Goal: Information Seeking & Learning: Check status

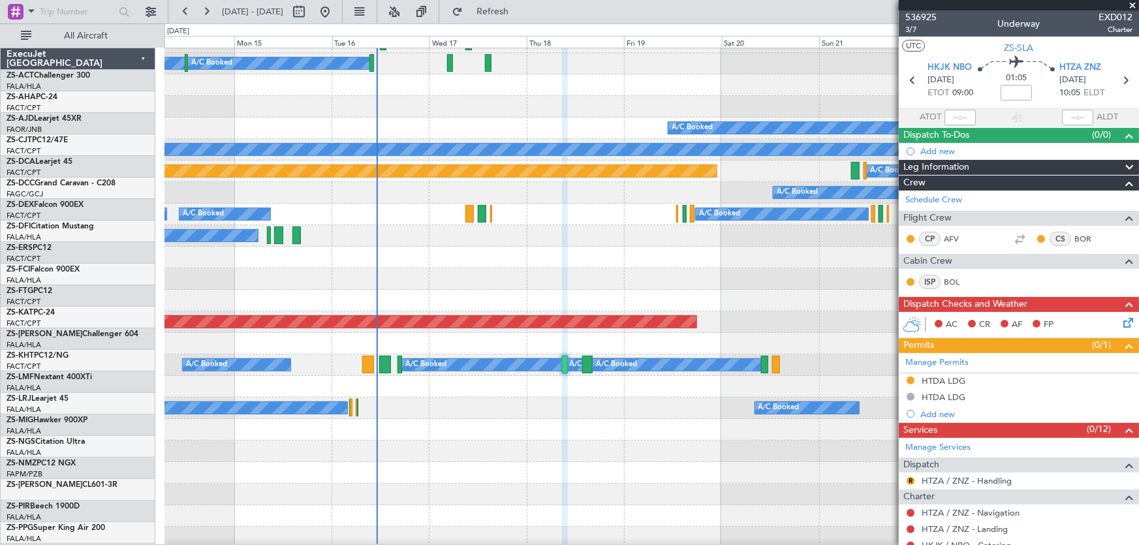
scroll to position [356, 0]
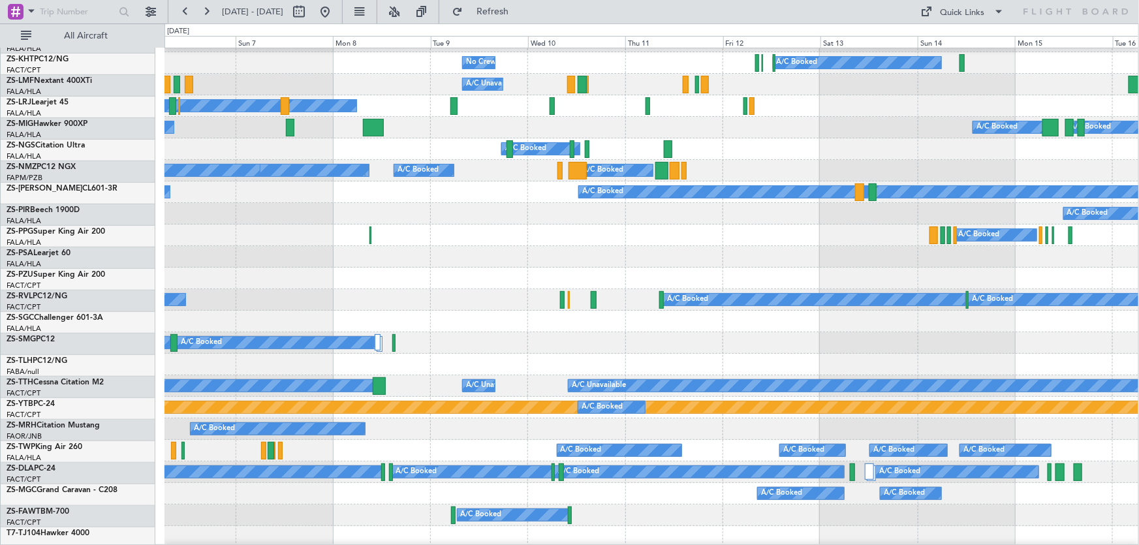
scroll to position [297, 0]
click at [964, 359] on div at bounding box center [651, 365] width 974 height 22
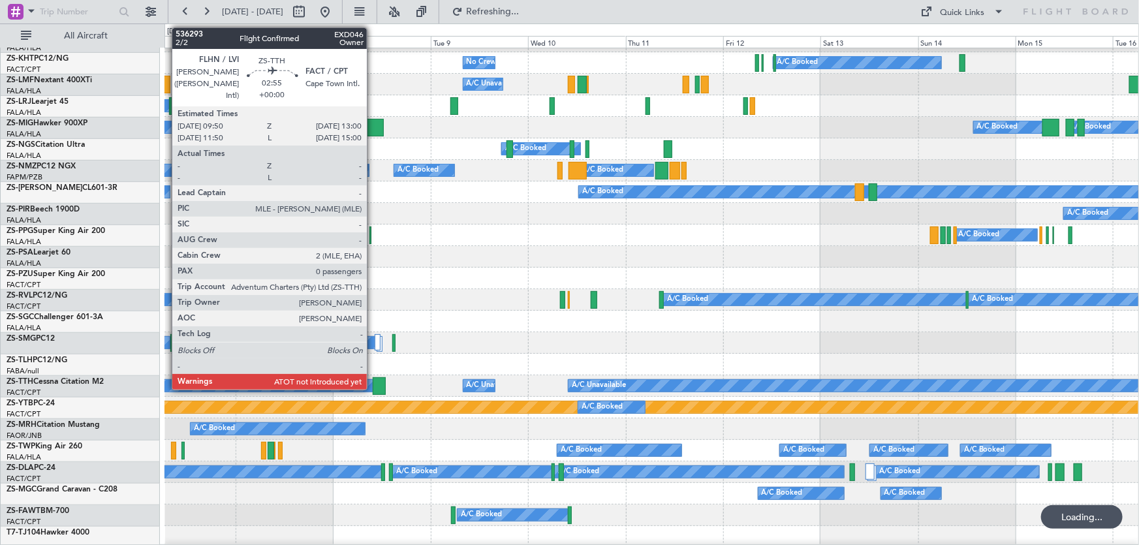
click at [373, 386] on div at bounding box center [379, 386] width 13 height 18
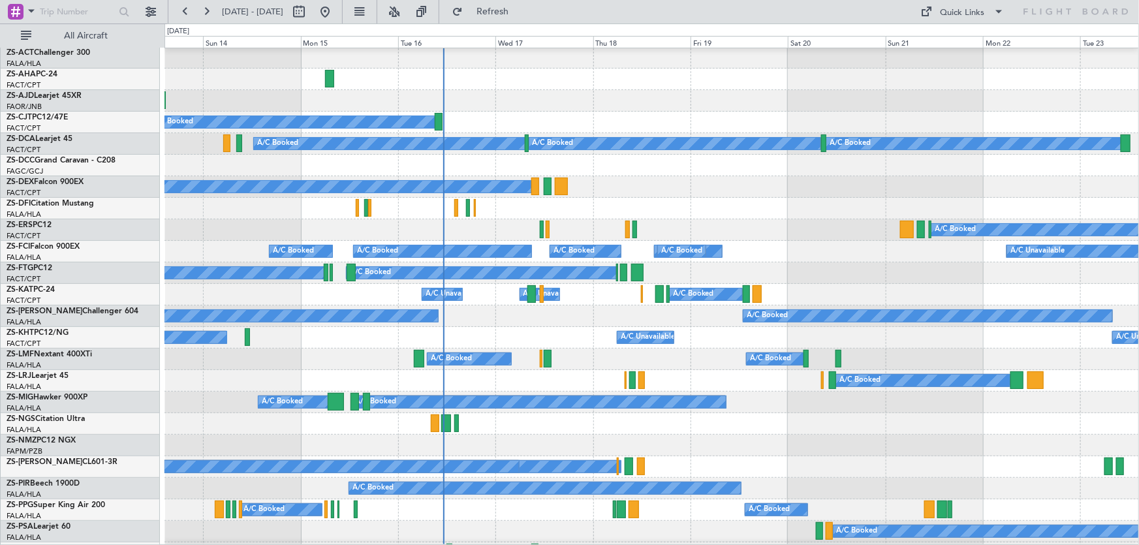
click at [0, 303] on html "[DATE] - [DATE] Refresh Quick Links All Aircraft A/C Booked A/C Booked A/C Book…" at bounding box center [569, 272] width 1139 height 545
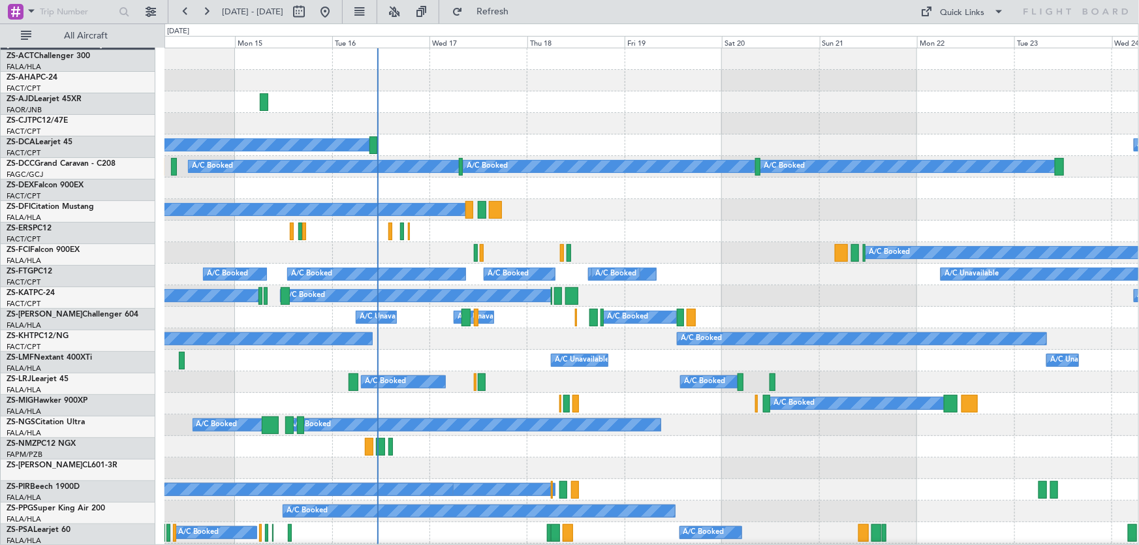
scroll to position [0, 0]
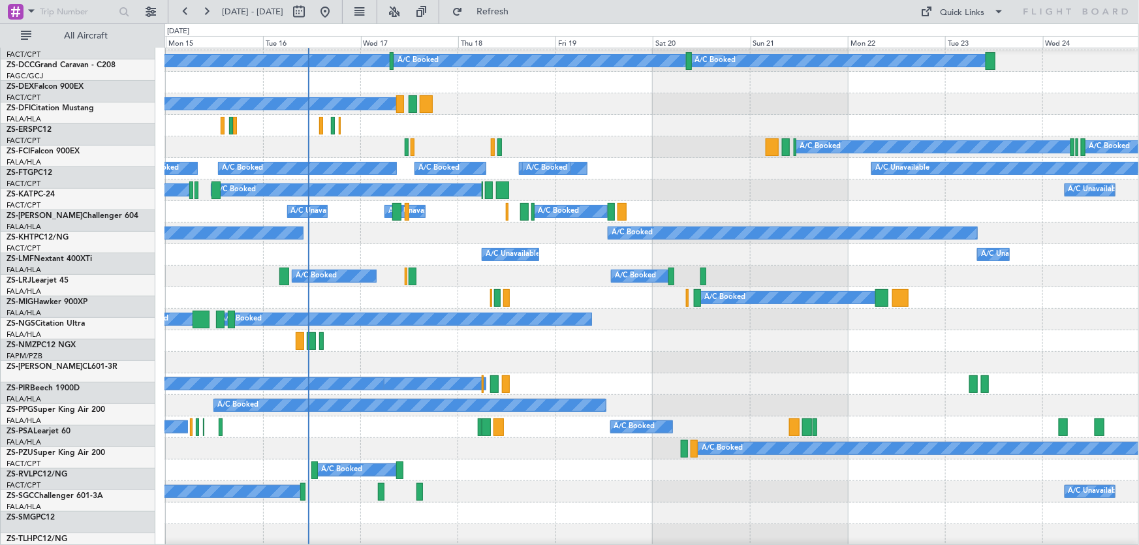
scroll to position [105, 0]
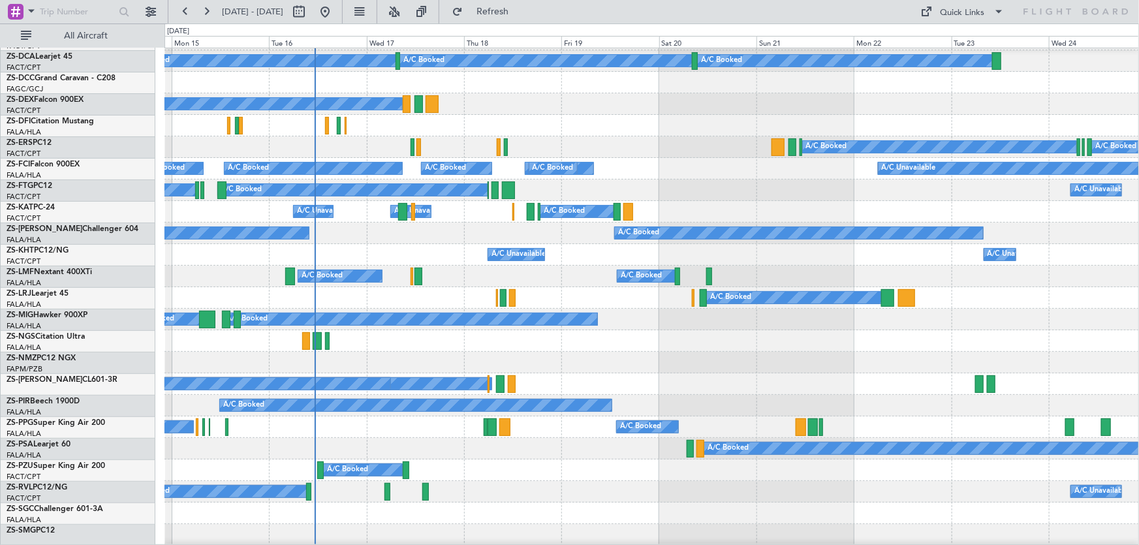
click at [550, 416] on div "A/C Booked A/C Booked" at bounding box center [651, 427] width 974 height 22
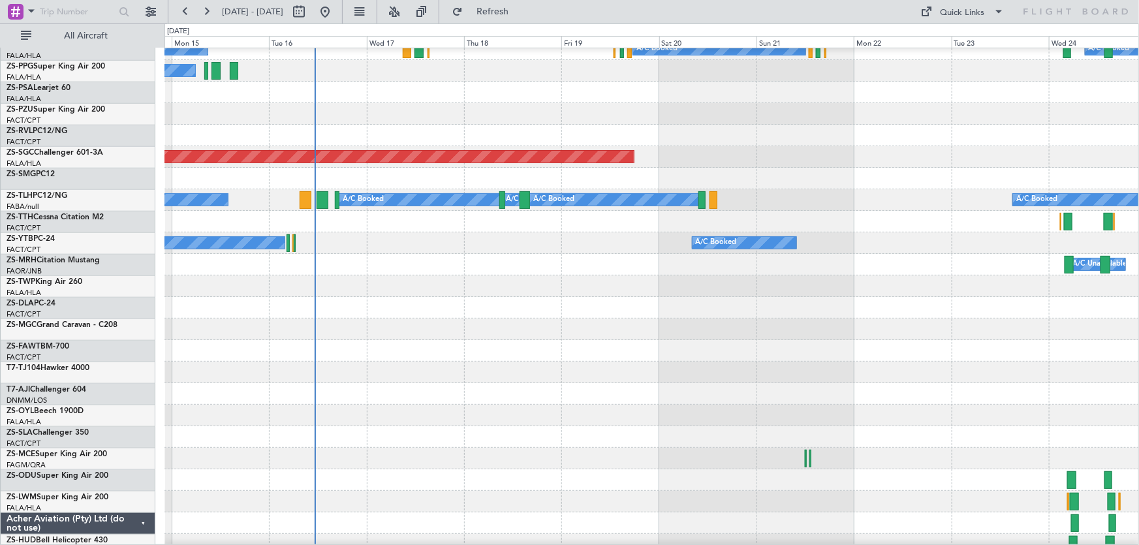
scroll to position [698, 0]
